Goal: Information Seeking & Learning: Learn about a topic

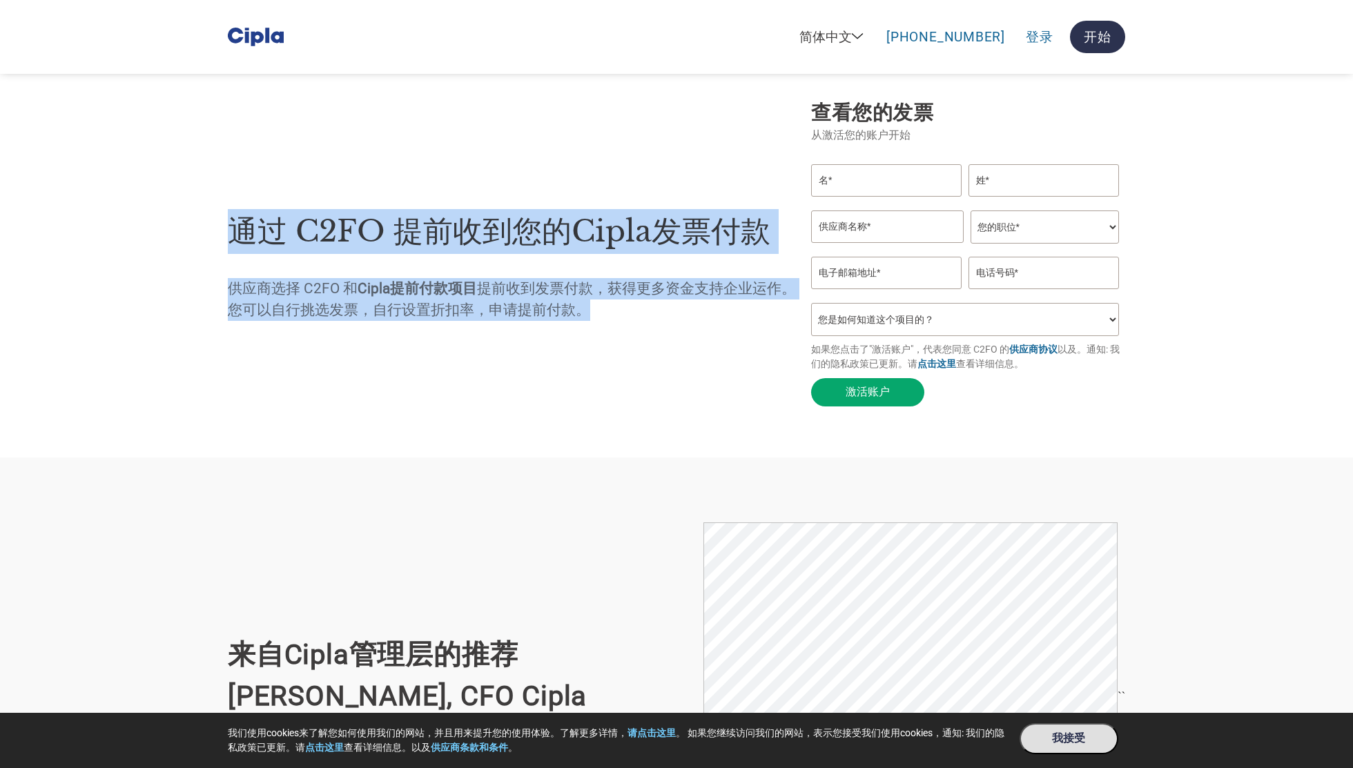
drag, startPoint x: 230, startPoint y: 235, endPoint x: 685, endPoint y: 306, distance: 460.2
click at [685, 306] on div "通过 C2FO 提前收到您的Cipla发票付款 供应商选择 C2FO 和 Cipla提前付款项目 提前收到发票付款，获得更多资金支持企业运作。您可以自行挑选发…" at bounding box center [512, 256] width 569 height 144
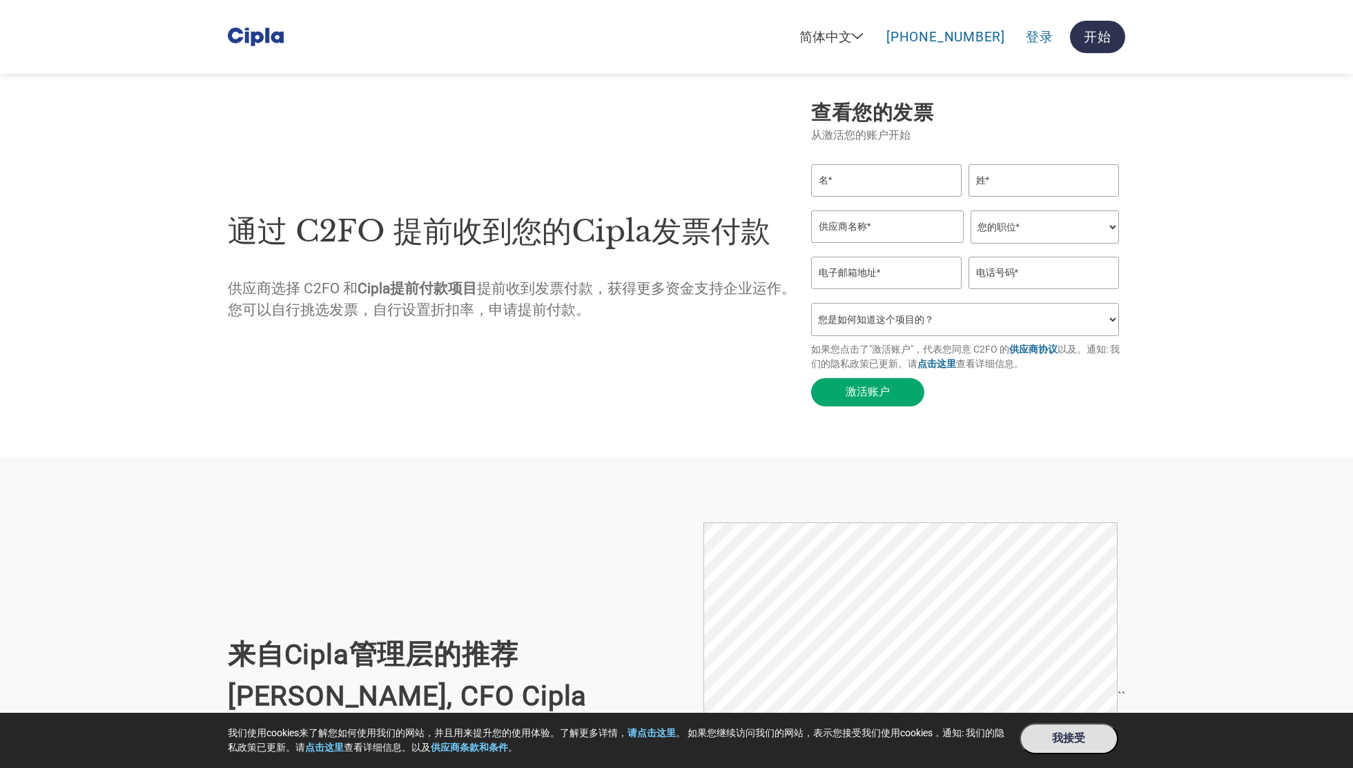
click at [375, 514] on div "来自Cipla管理层的推荐 Ashish Adukia, CFO Cipla 点击阅读Cipla官方欢迎信 ``" at bounding box center [676, 696] width 897 height 389
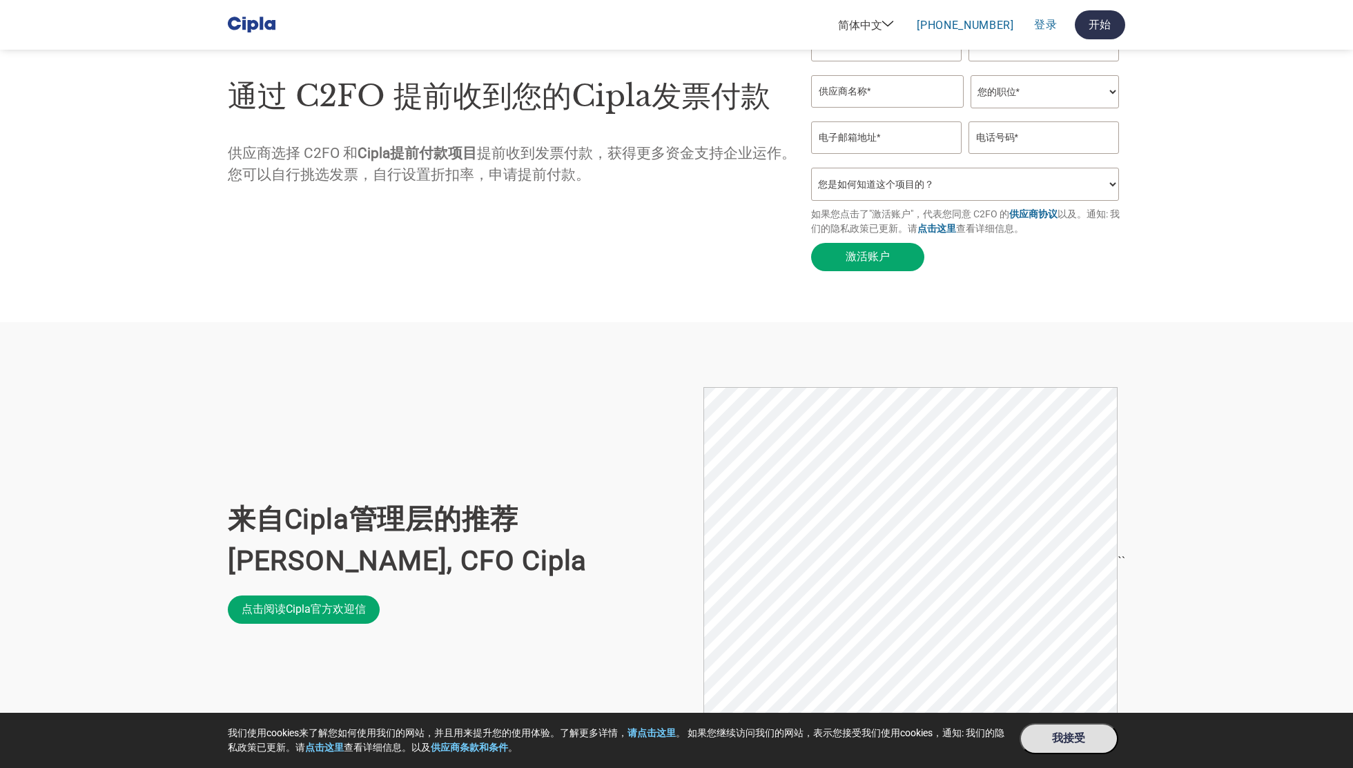
scroll to position [133, 0]
